Goal: Find specific page/section: Find specific page/section

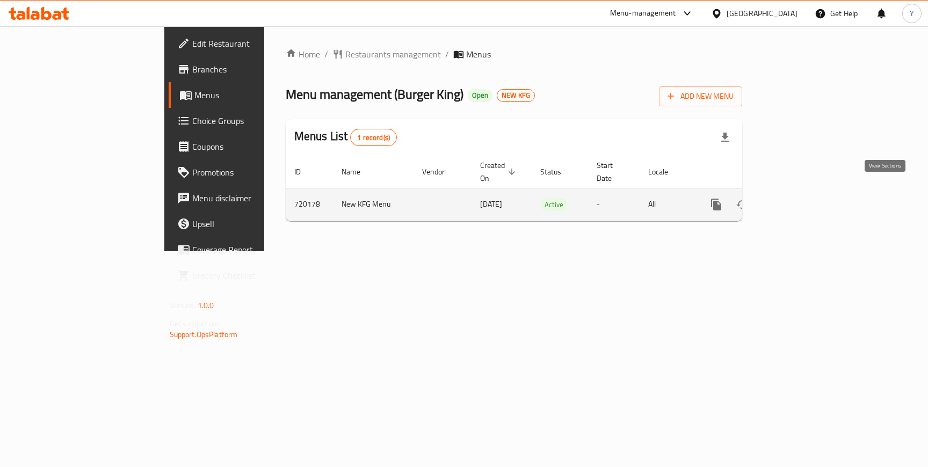
click at [800, 198] on icon "enhanced table" at bounding box center [793, 204] width 13 height 13
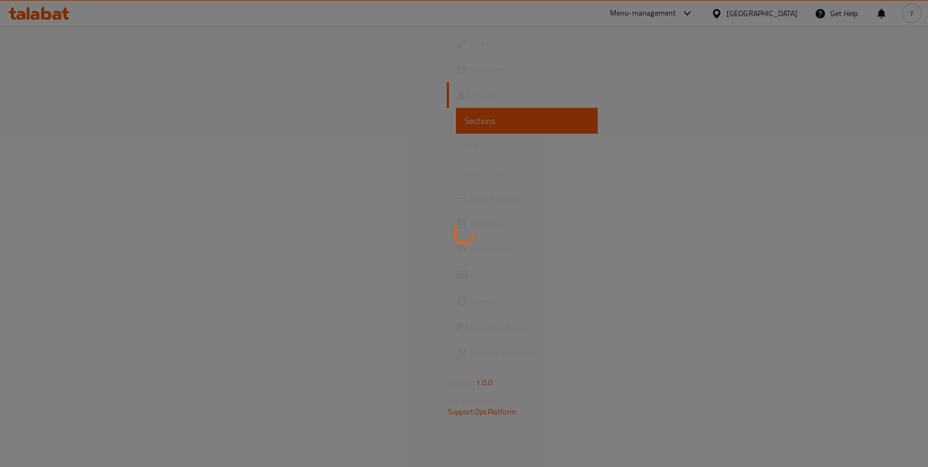
click at [48, 74] on div at bounding box center [464, 233] width 928 height 467
click at [41, 69] on div at bounding box center [464, 233] width 928 height 467
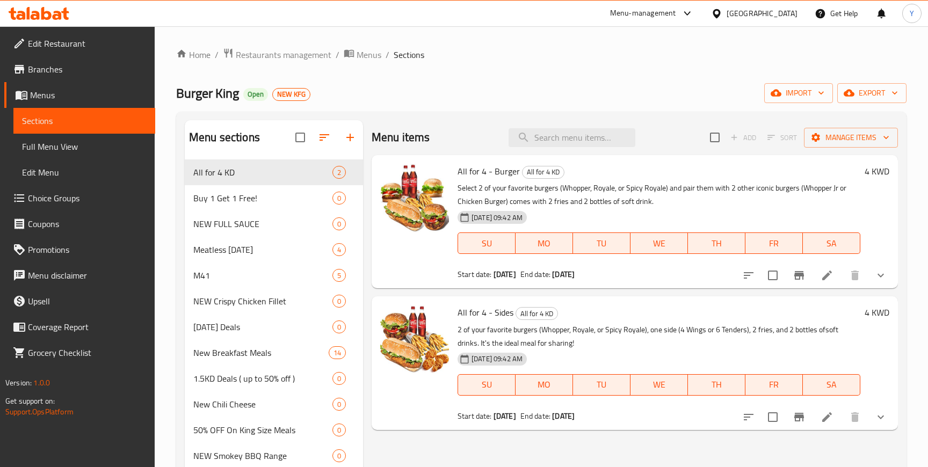
click at [41, 69] on span "Branches" at bounding box center [87, 69] width 119 height 13
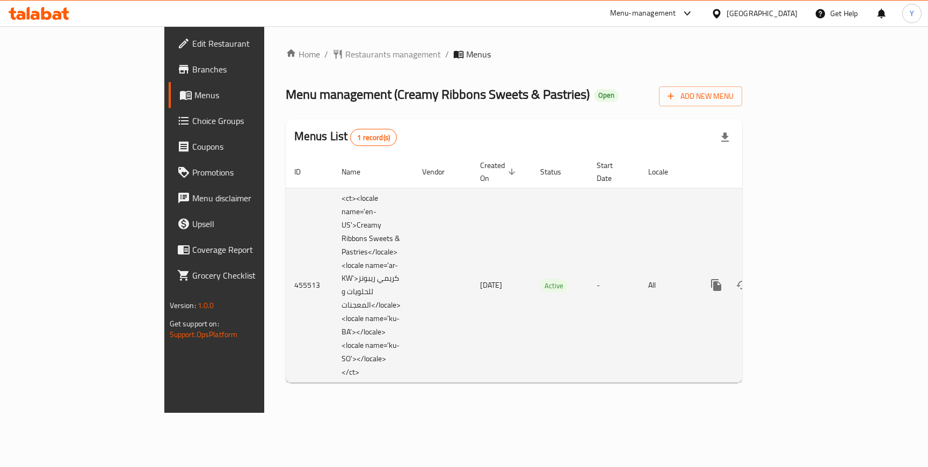
click at [800, 279] on icon "enhanced table" at bounding box center [793, 285] width 13 height 13
